Goal: Find specific page/section: Find specific page/section

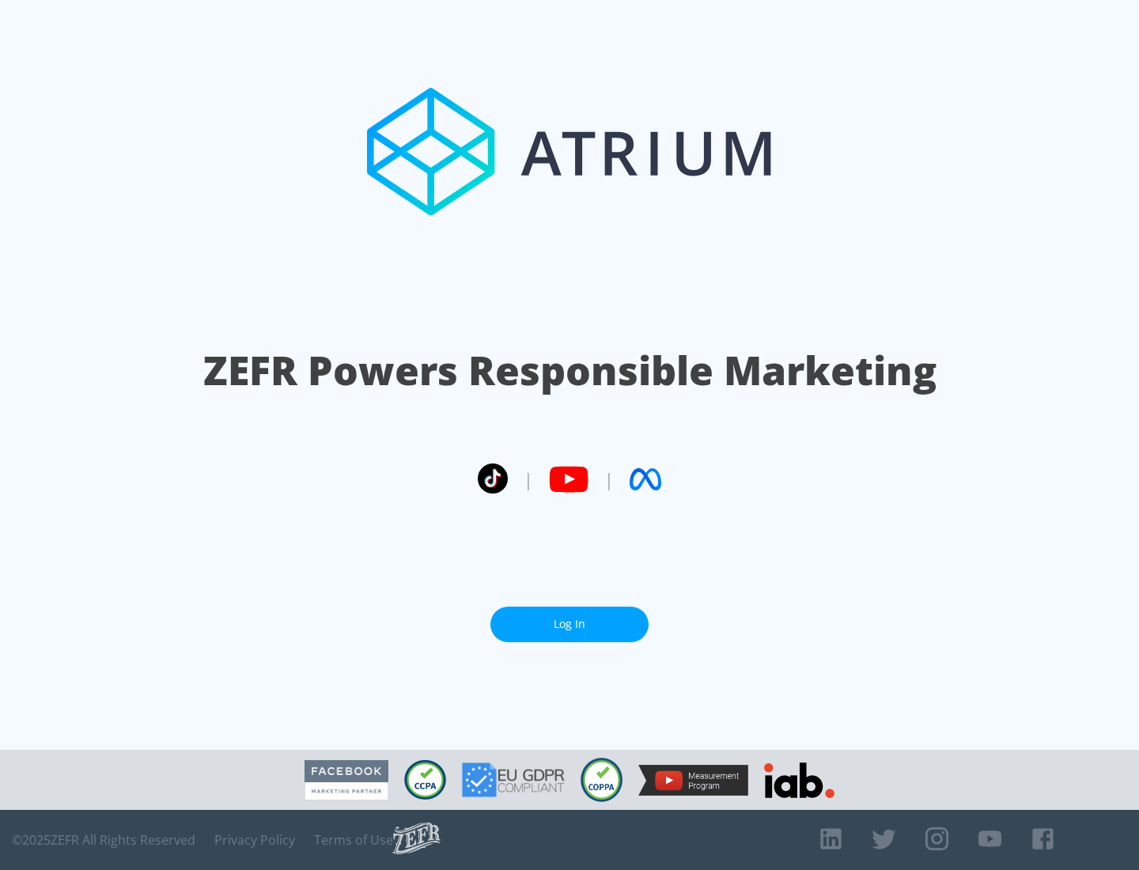
click at [570, 618] on link "Log In" at bounding box center [570, 625] width 158 height 36
